Goal: Task Accomplishment & Management: Use online tool/utility

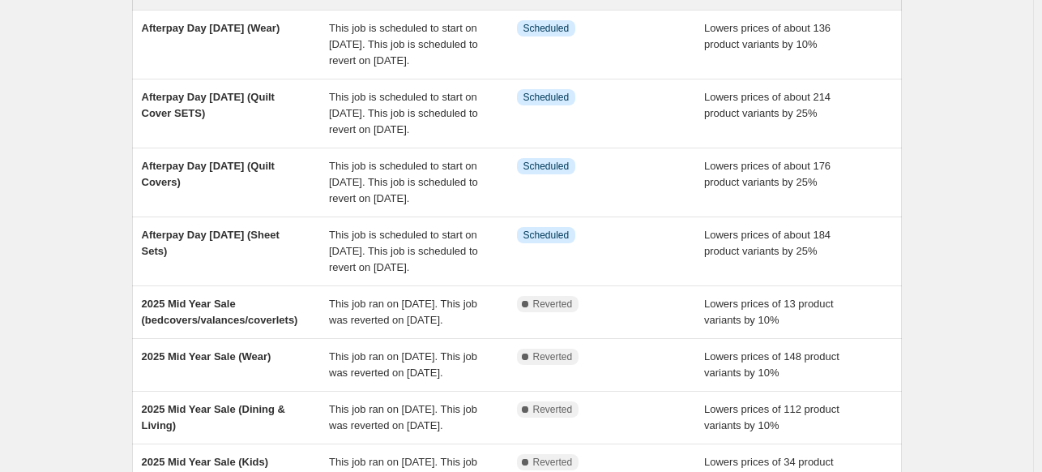
scroll to position [243, 0]
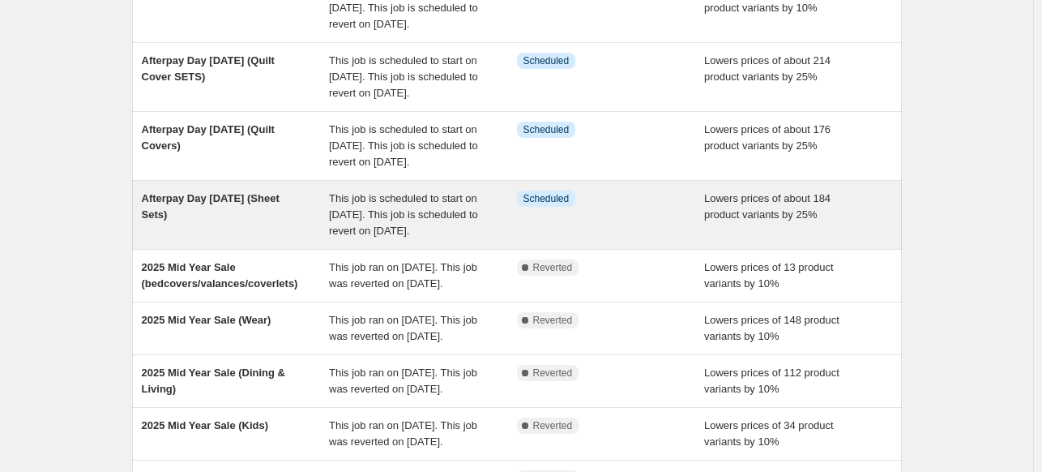
click at [292, 239] on div "Afterpay Day [DATE] (Sheet Sets)" at bounding box center [236, 214] width 188 height 49
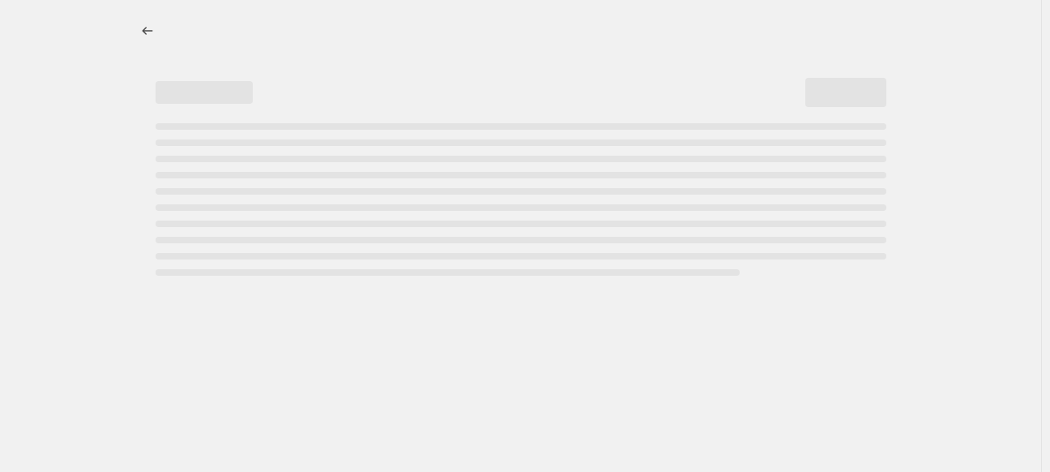
select select "percentage"
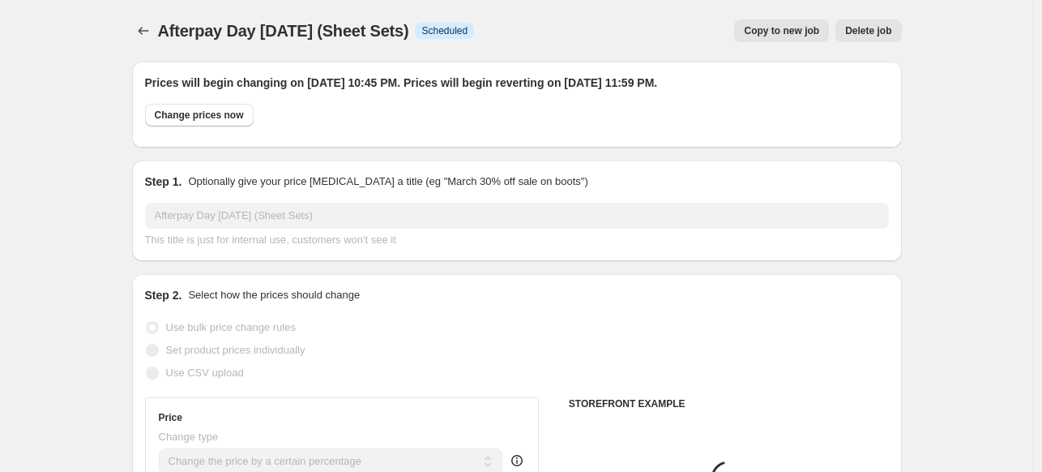
select select "collection"
select select "tag"
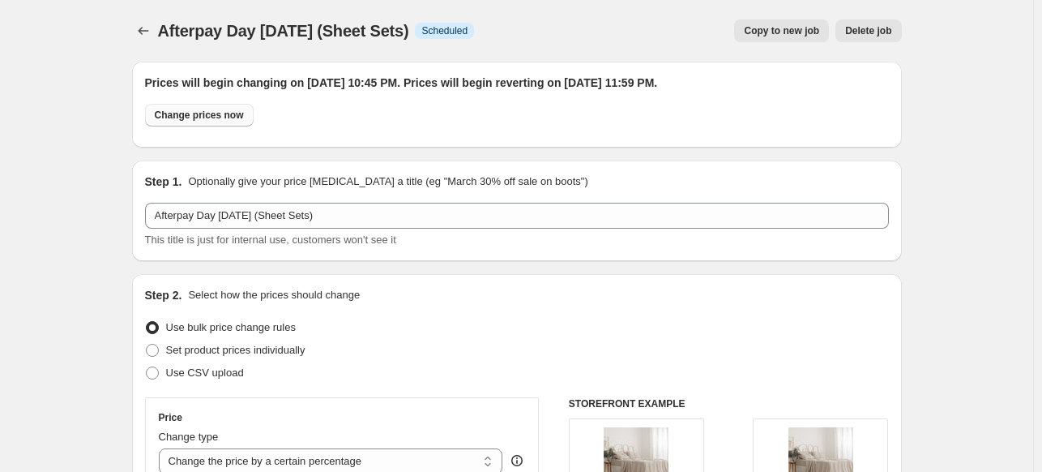
click at [206, 118] on span "Change prices now" at bounding box center [199, 115] width 89 height 13
radio input "true"
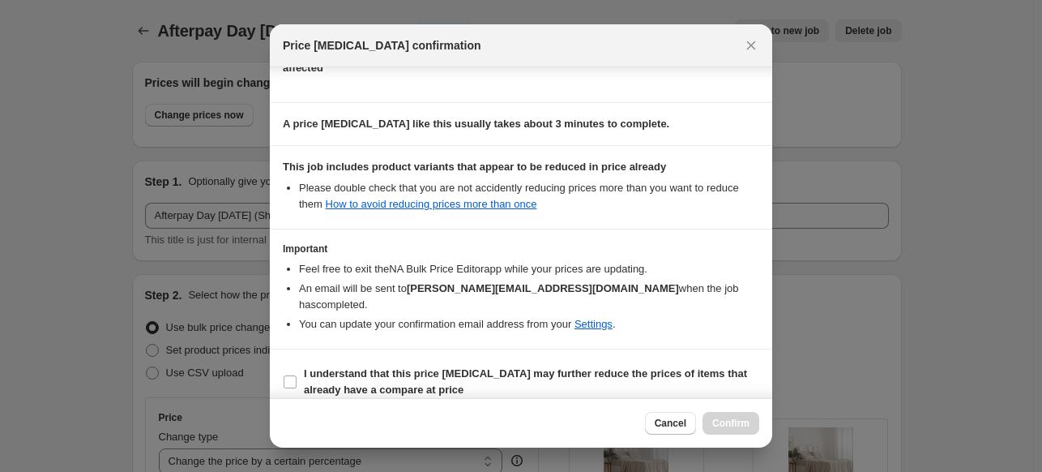
scroll to position [224, 0]
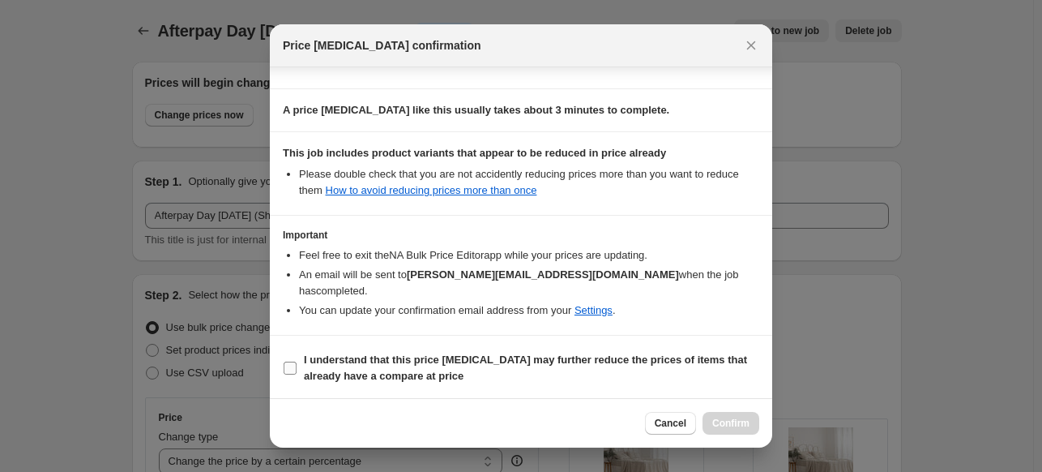
click at [289, 365] on input "I understand that this price [MEDICAL_DATA] may further reduce the prices of it…" at bounding box center [290, 367] width 13 height 13
checkbox input "true"
click at [749, 425] on button "Confirm" at bounding box center [730, 423] width 57 height 23
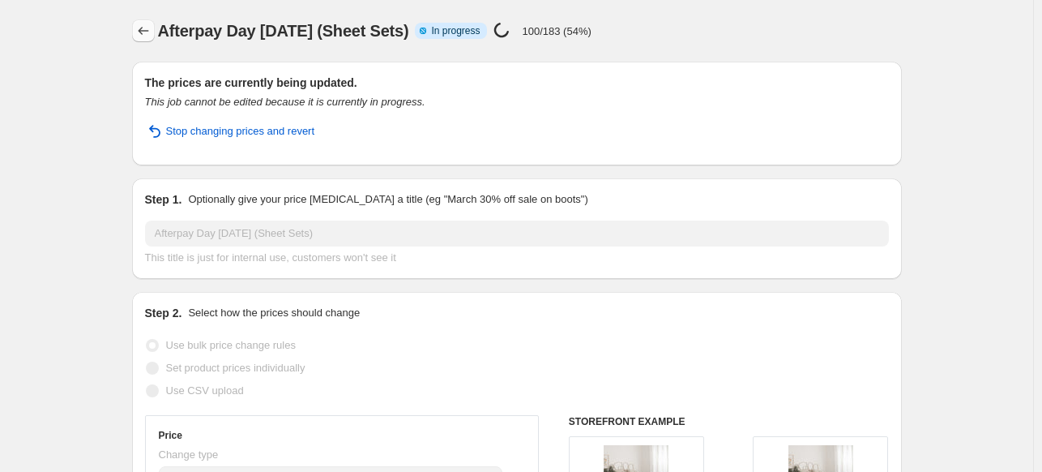
click at [149, 32] on icon "Price change jobs" at bounding box center [143, 31] width 16 height 16
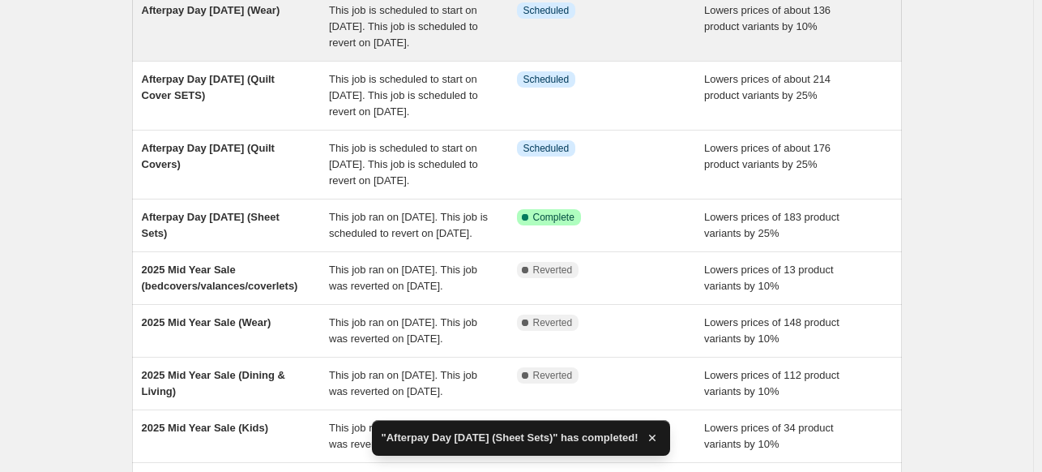
scroll to position [243, 0]
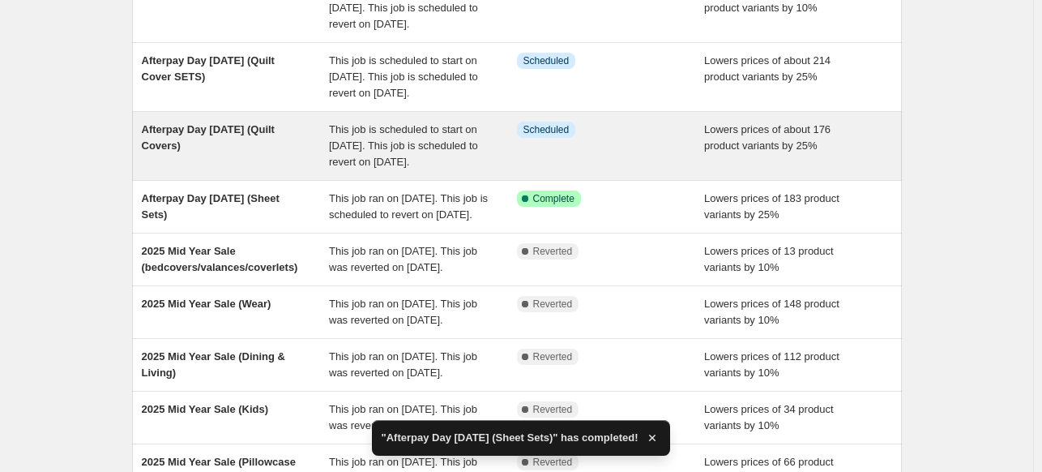
click at [267, 170] on div "Afterpay Day [DATE] (Quilt Covers)" at bounding box center [236, 146] width 188 height 49
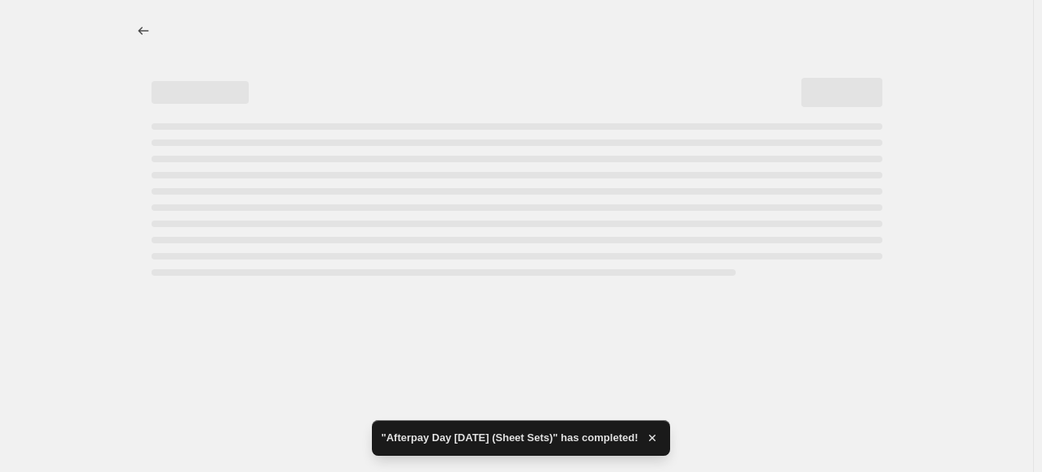
select select "percentage"
select select "collection"
select select "tag"
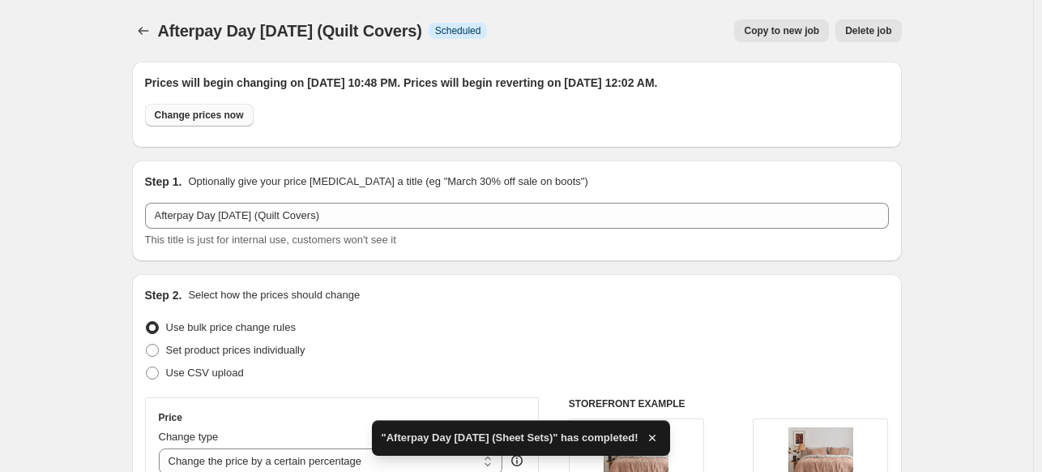
click at [204, 118] on span "Change prices now" at bounding box center [199, 115] width 89 height 13
radio input "true"
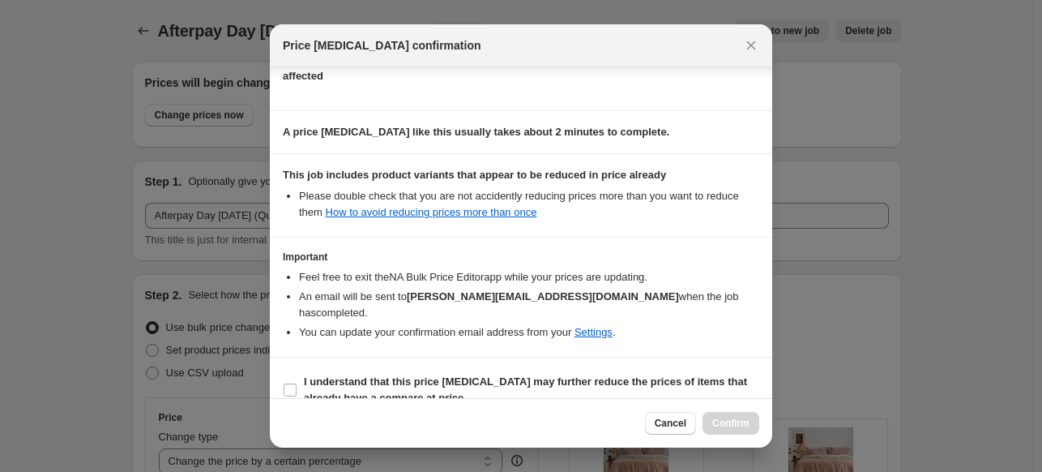
scroll to position [224, 0]
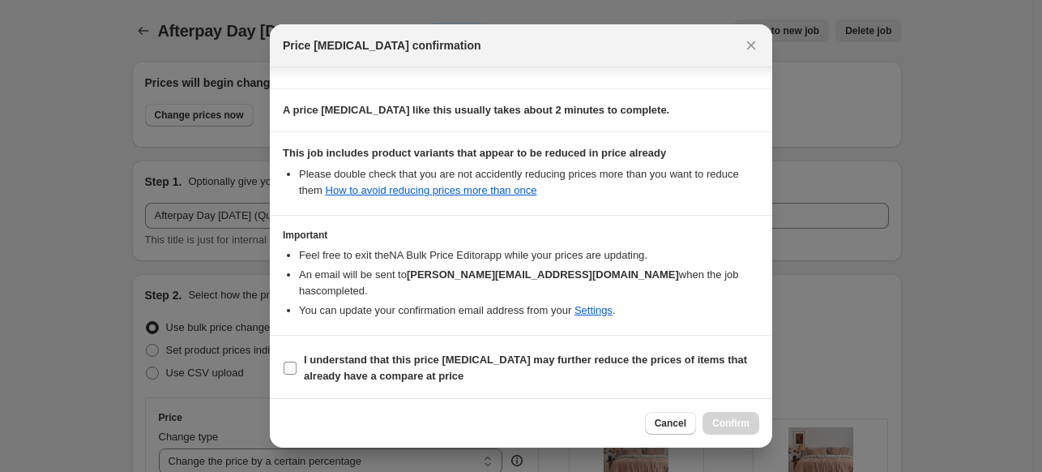
click at [284, 362] on input "I understand that this price [MEDICAL_DATA] may further reduce the prices of it…" at bounding box center [290, 367] width 13 height 13
checkbox input "true"
click at [732, 422] on span "Confirm" at bounding box center [730, 422] width 37 height 13
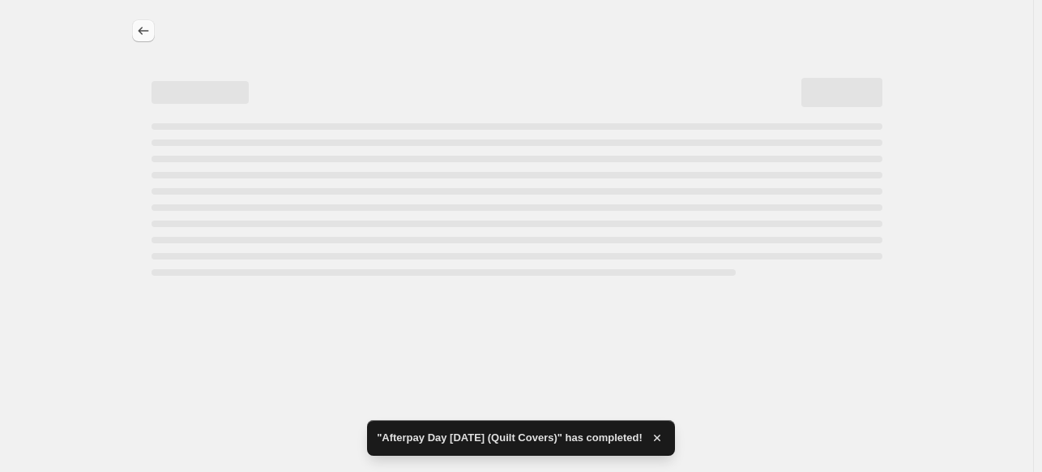
select select "percentage"
select select "collection"
select select "tag"
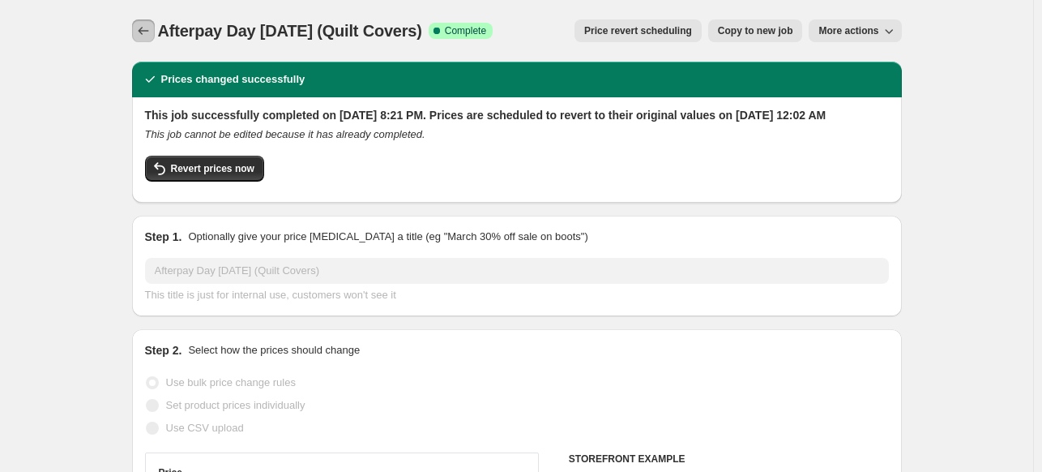
click at [151, 37] on icon "Price change jobs" at bounding box center [143, 31] width 16 height 16
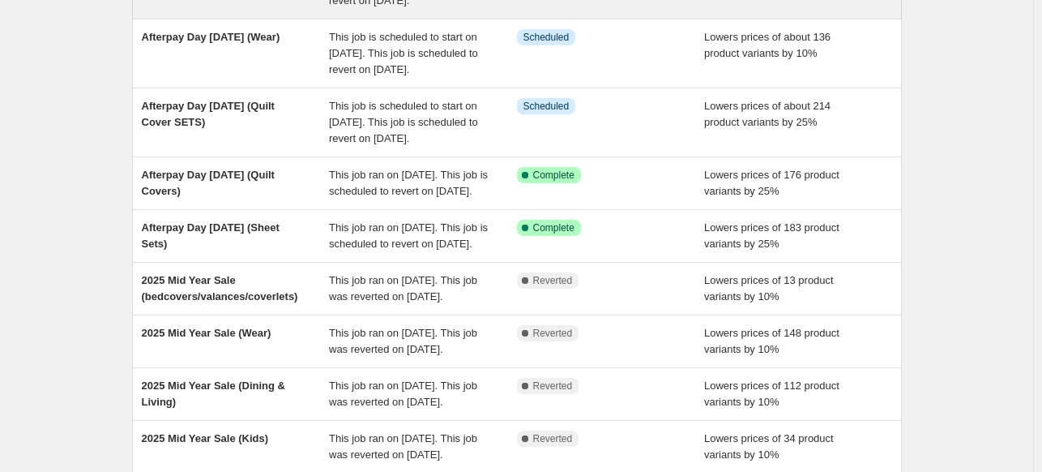
scroll to position [162, 0]
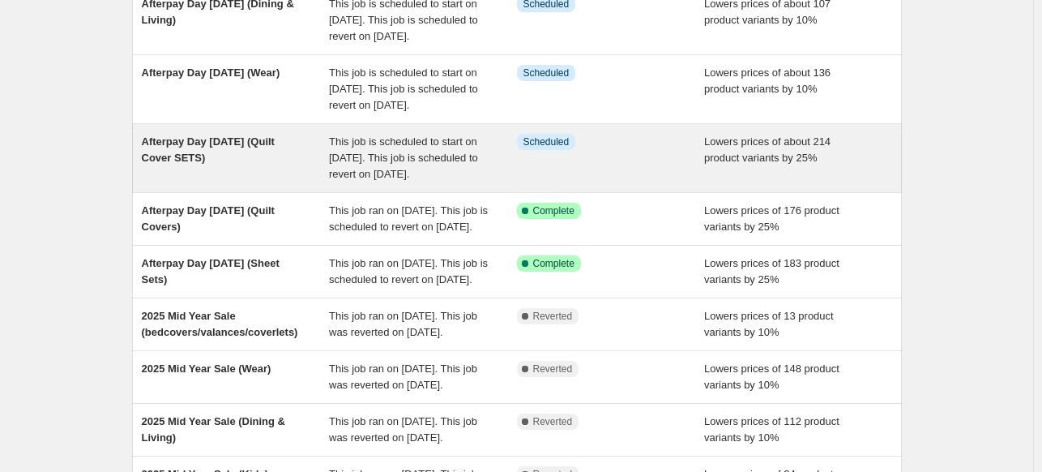
click at [248, 182] on div "Afterpay Day [DATE] (Quilt Cover SETS)" at bounding box center [236, 158] width 188 height 49
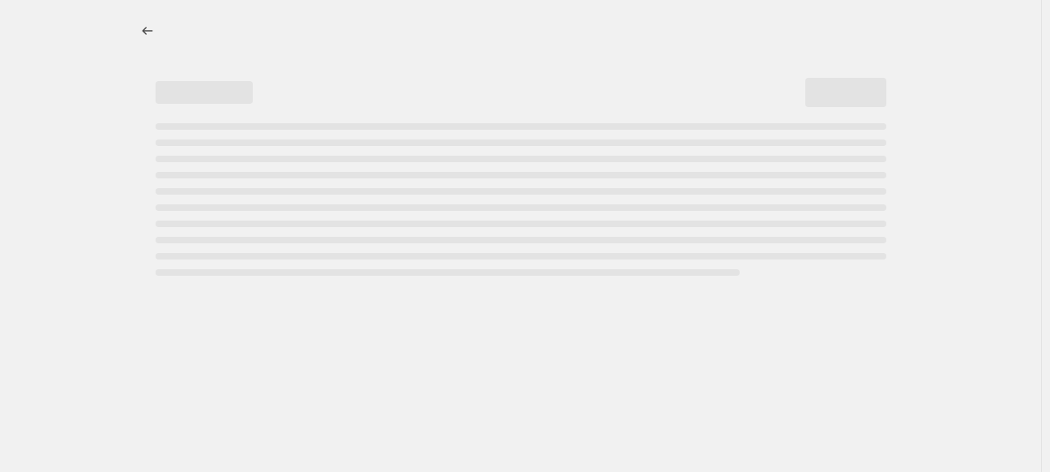
select select "percentage"
select select "collection"
select select "tag"
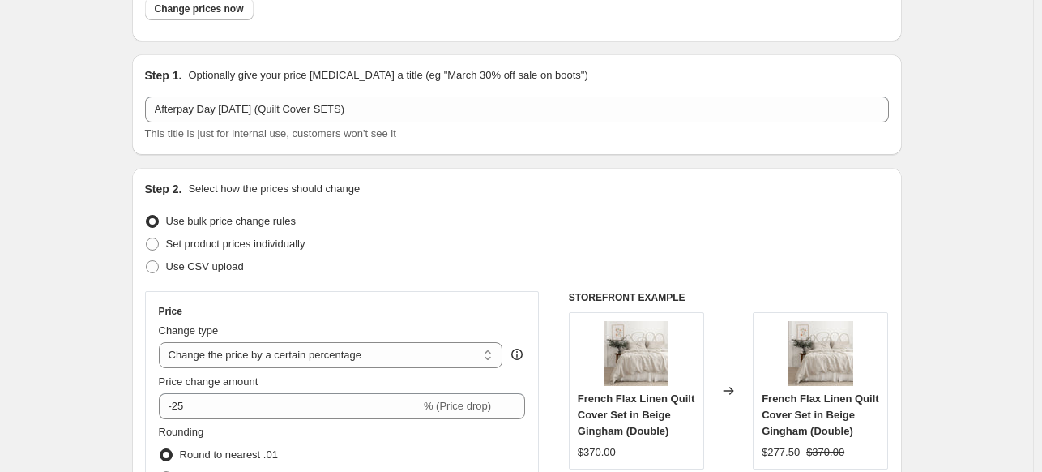
scroll to position [81, 0]
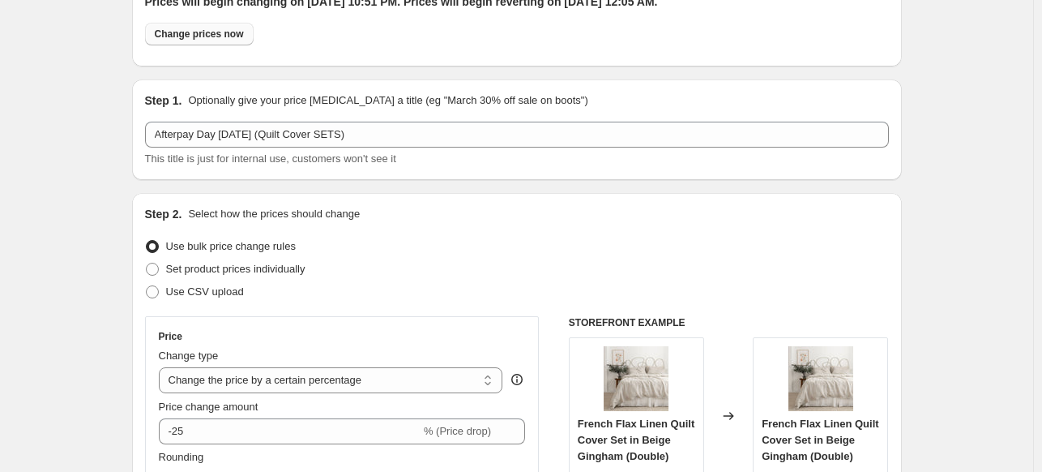
click at [214, 38] on span "Change prices now" at bounding box center [199, 34] width 89 height 13
radio input "true"
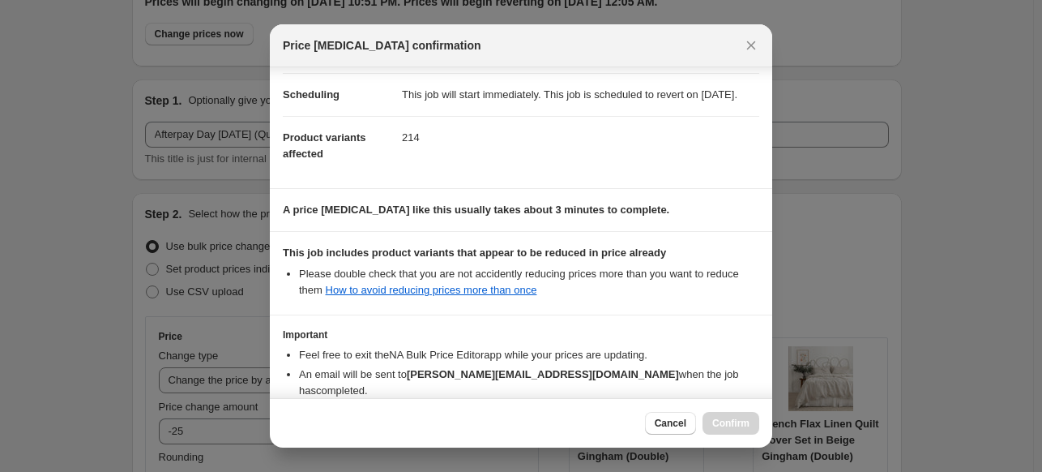
scroll to position [224, 0]
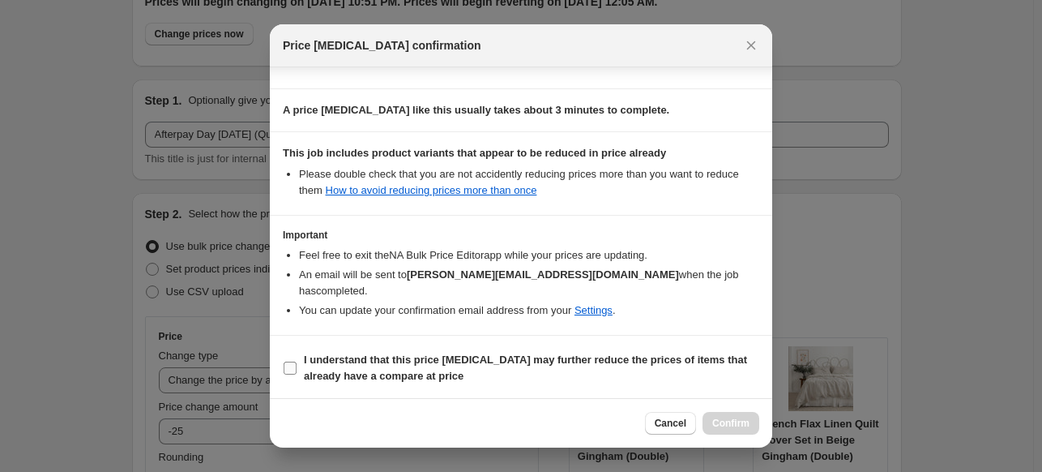
click at [294, 362] on input "I understand that this price [MEDICAL_DATA] may further reduce the prices of it…" at bounding box center [290, 367] width 13 height 13
checkbox input "true"
click at [745, 421] on span "Confirm" at bounding box center [730, 422] width 37 height 13
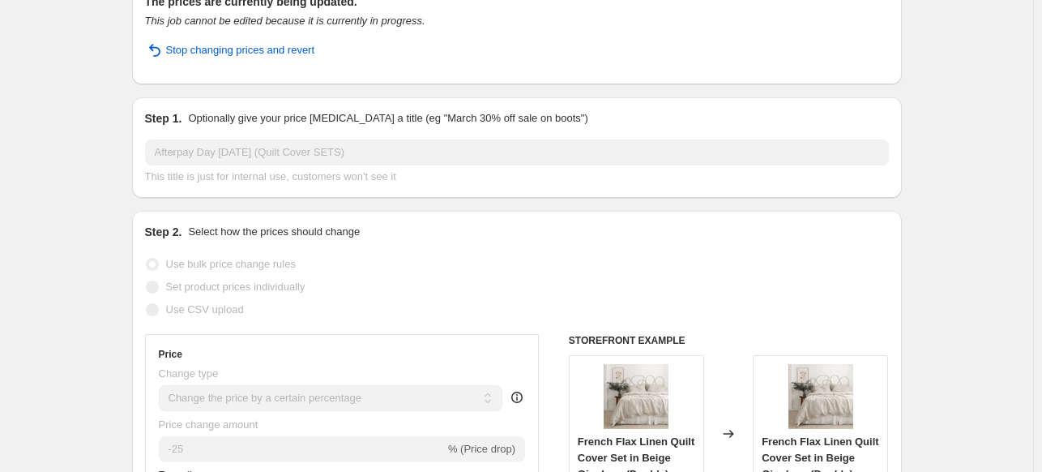
scroll to position [0, 0]
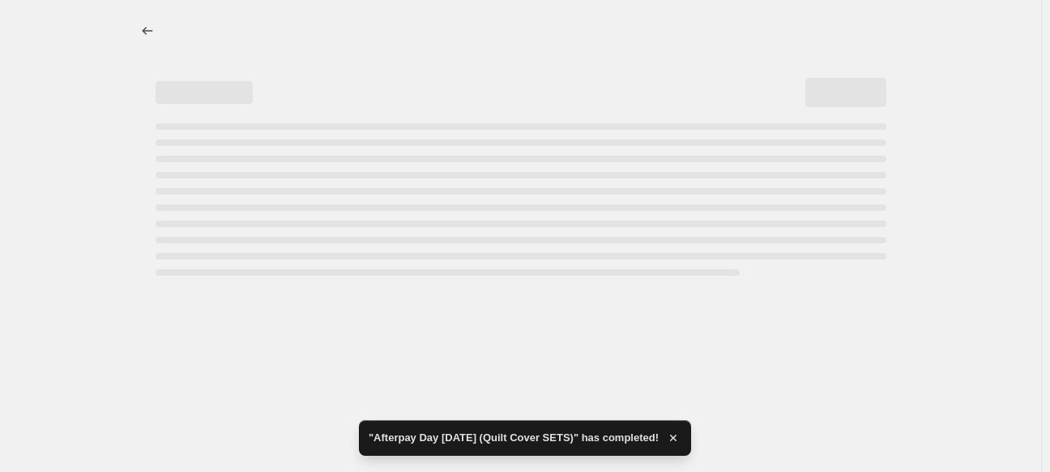
select select "percentage"
select select "collection"
select select "tag"
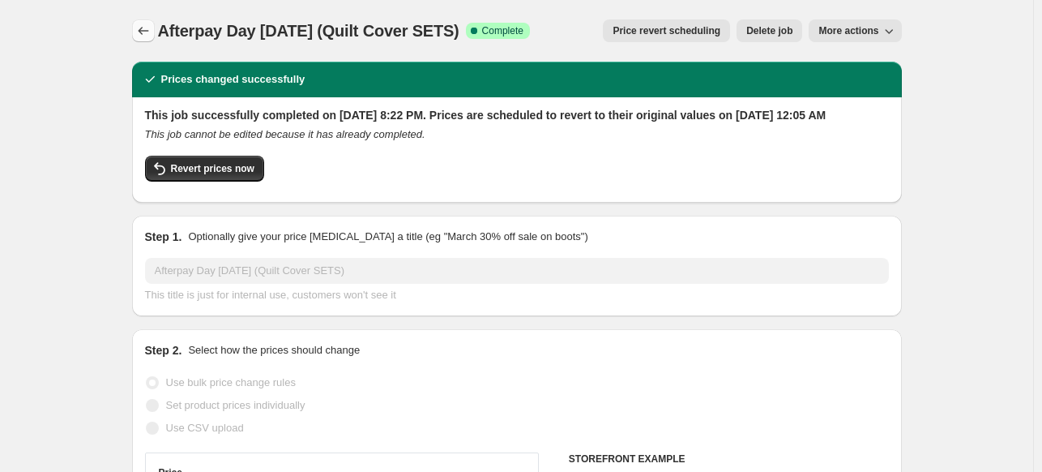
click at [149, 33] on icon "Price change jobs" at bounding box center [143, 31] width 16 height 16
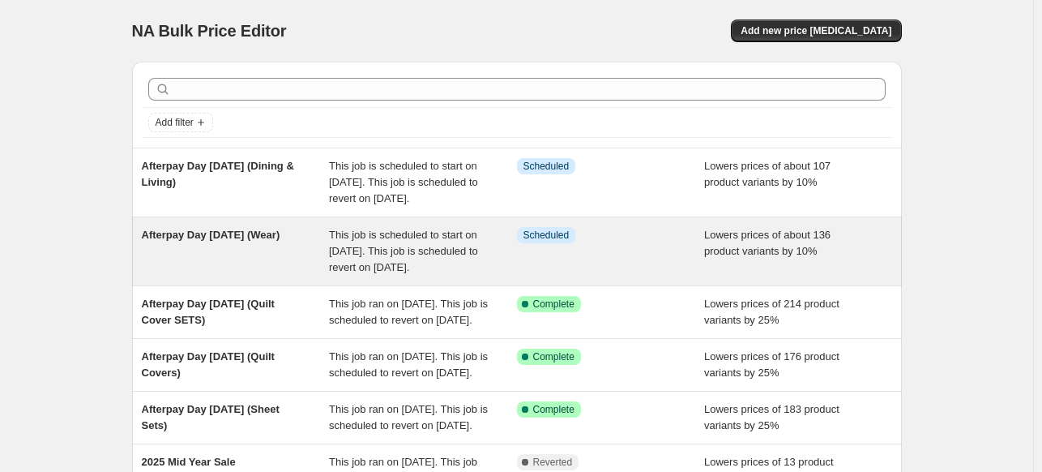
click at [267, 274] on div "Afterpay Day [DATE] (Wear)" at bounding box center [236, 251] width 188 height 49
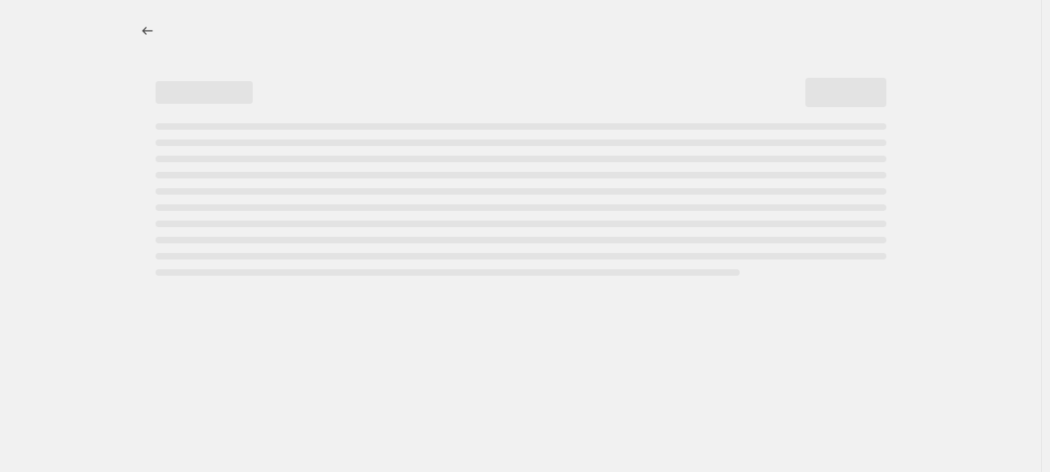
select select "percentage"
select select "collection"
select select "tag"
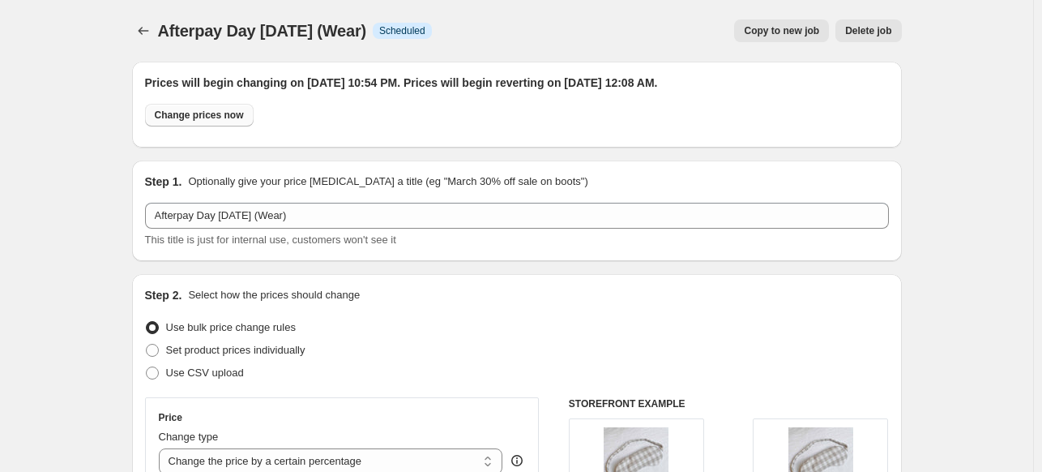
click at [212, 114] on span "Change prices now" at bounding box center [199, 115] width 89 height 13
radio input "true"
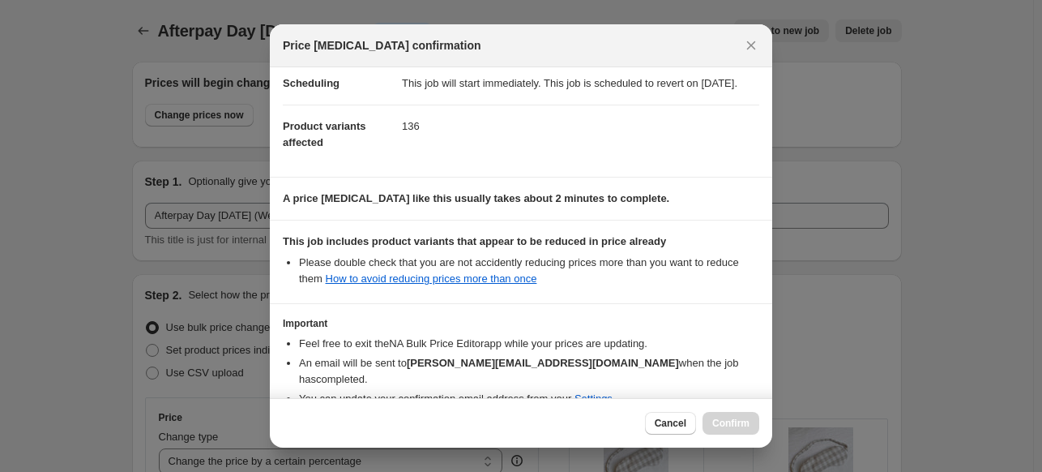
scroll to position [224, 0]
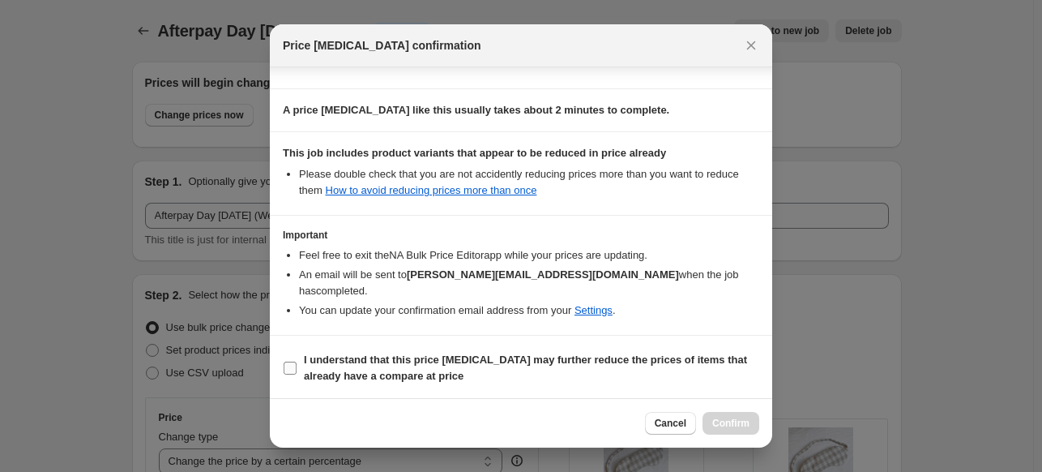
click at [294, 362] on input "I understand that this price [MEDICAL_DATA] may further reduce the prices of it…" at bounding box center [290, 367] width 13 height 13
checkbox input "true"
click at [749, 424] on button "Confirm" at bounding box center [730, 423] width 57 height 23
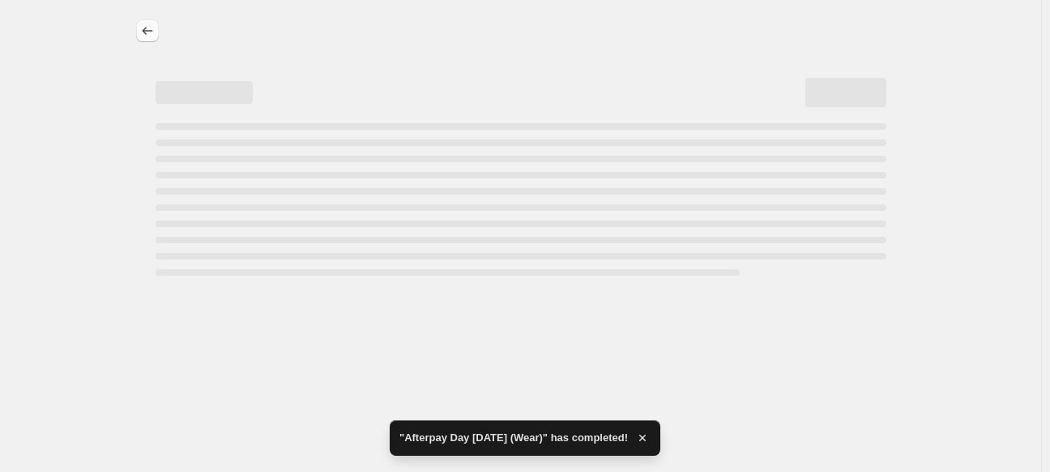
select select "percentage"
select select "collection"
select select "tag"
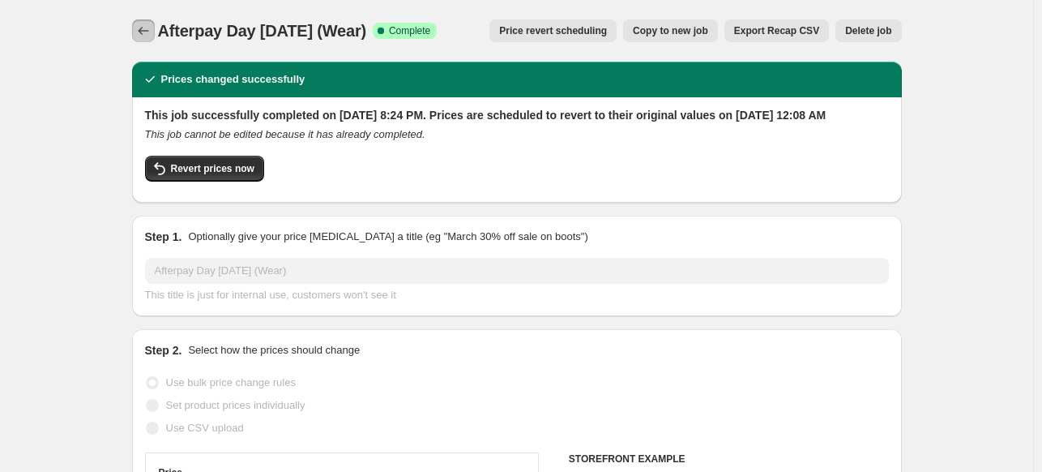
click at [152, 30] on icon "Price change jobs" at bounding box center [143, 31] width 16 height 16
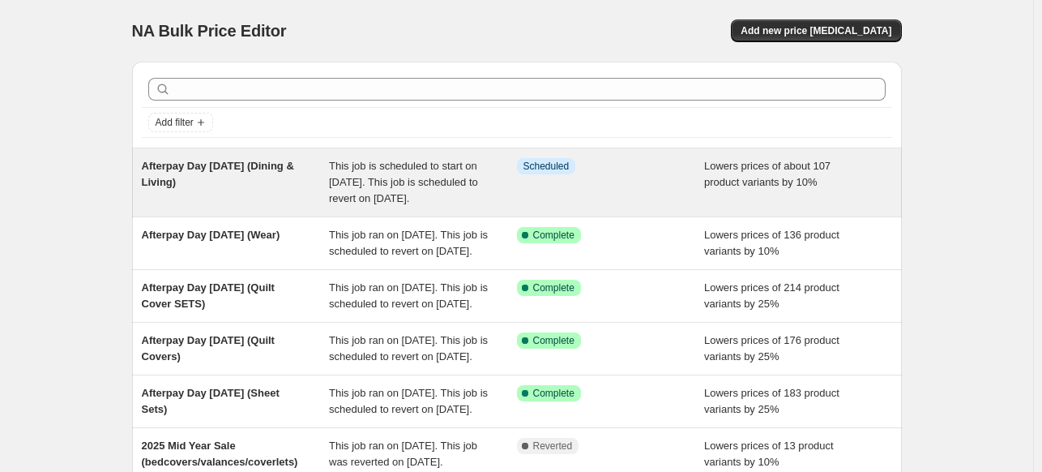
click at [270, 203] on div "Afterpay Day [DATE] (Dining & Living)" at bounding box center [236, 182] width 188 height 49
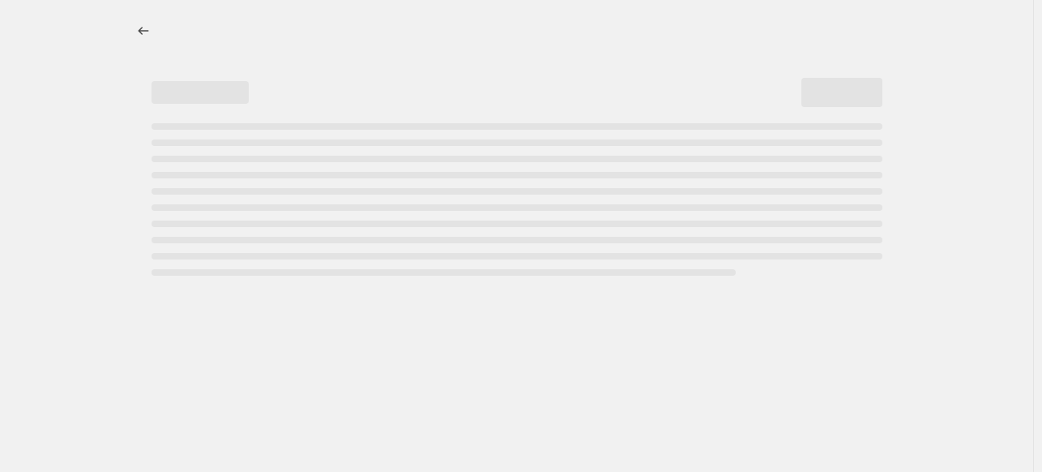
select select "percentage"
select select "collection"
select select "tag"
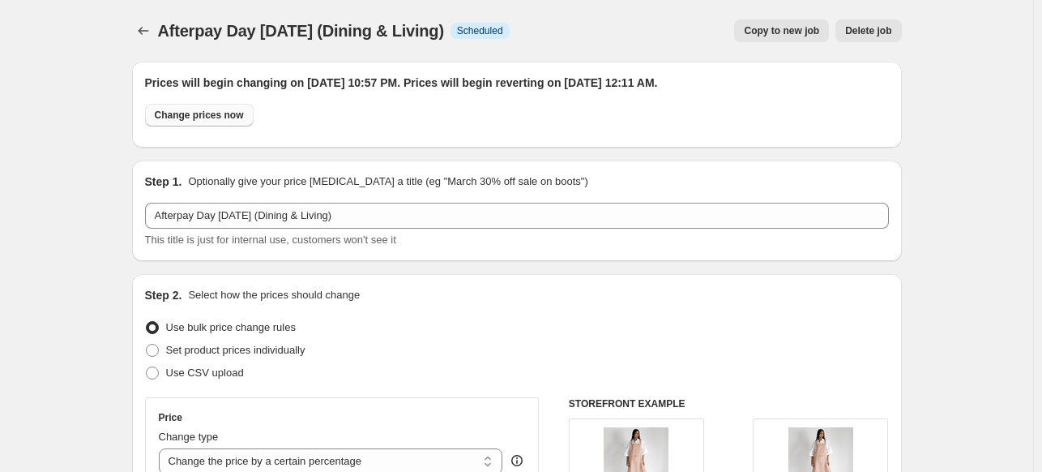
click at [211, 116] on span "Change prices now" at bounding box center [199, 115] width 89 height 13
radio input "true"
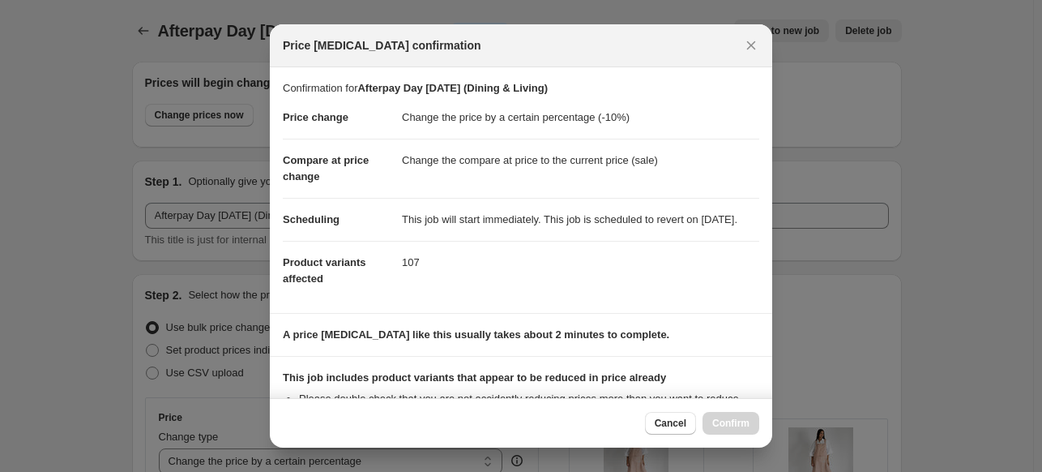
scroll to position [224, 0]
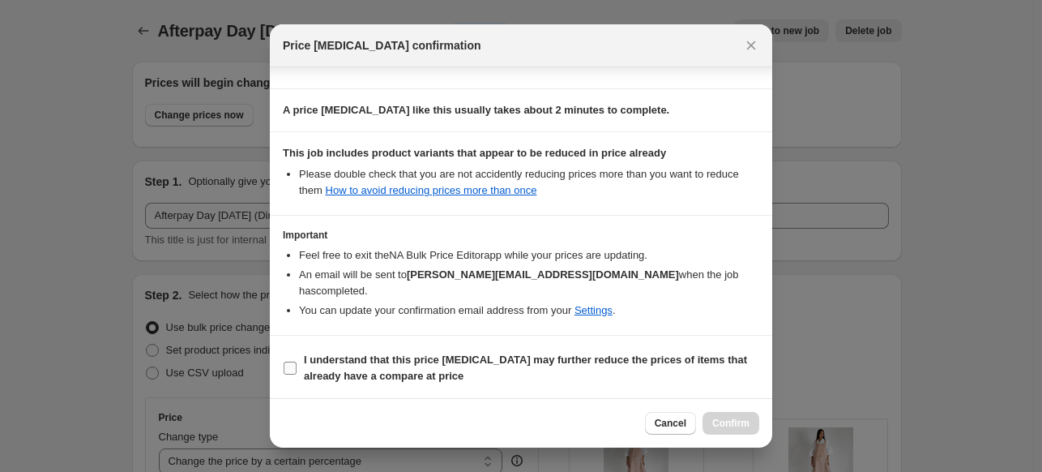
click at [288, 361] on input "I understand that this price [MEDICAL_DATA] may further reduce the prices of it…" at bounding box center [290, 367] width 13 height 13
checkbox input "true"
click at [750, 420] on button "Confirm" at bounding box center [730, 423] width 57 height 23
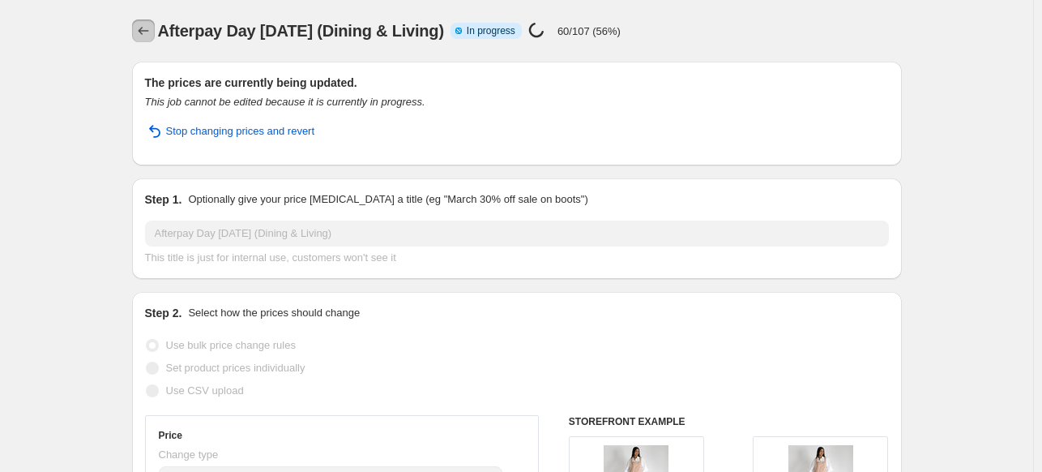
click at [145, 28] on icon "Price change jobs" at bounding box center [143, 31] width 16 height 16
